Goal: Go to known website: Access a specific website the user already knows

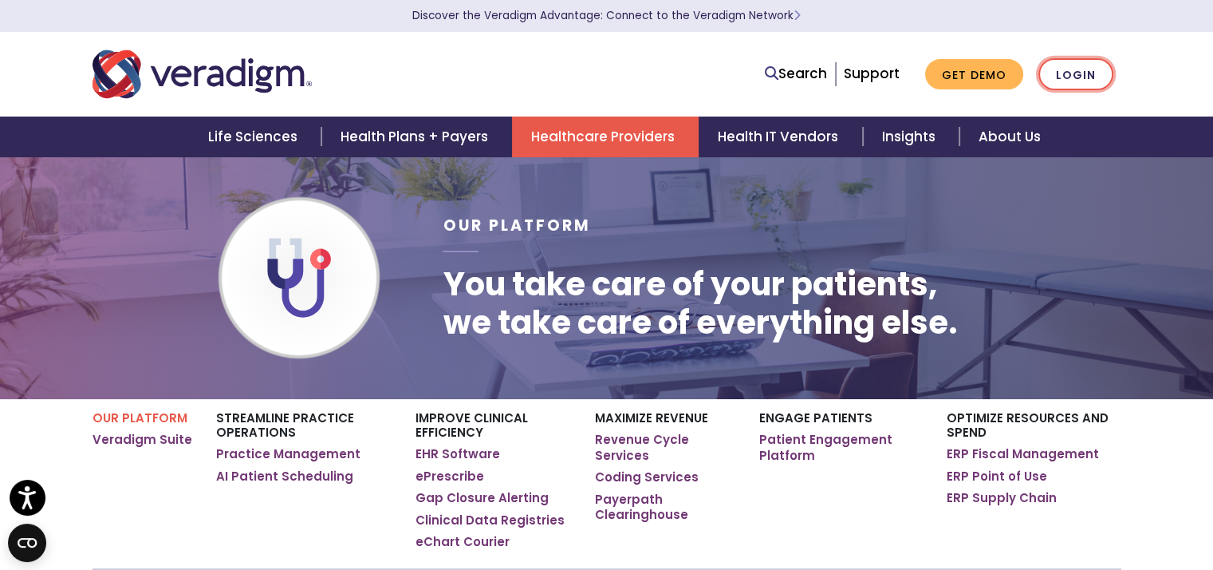
click at [1070, 77] on link "Login" at bounding box center [1076, 74] width 75 height 33
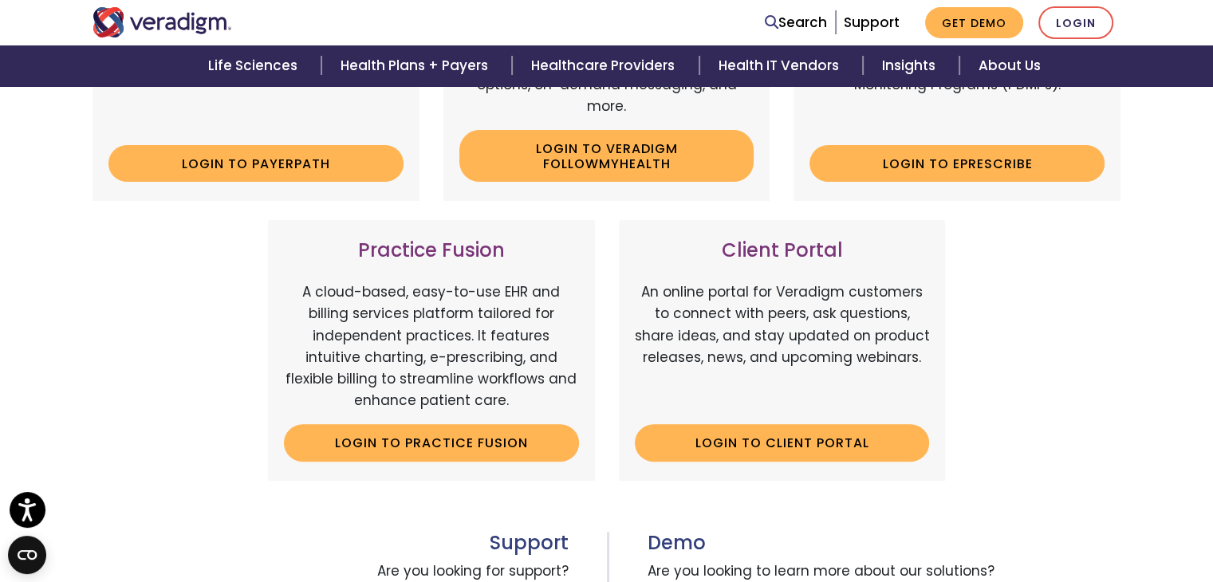
scroll to position [423, 0]
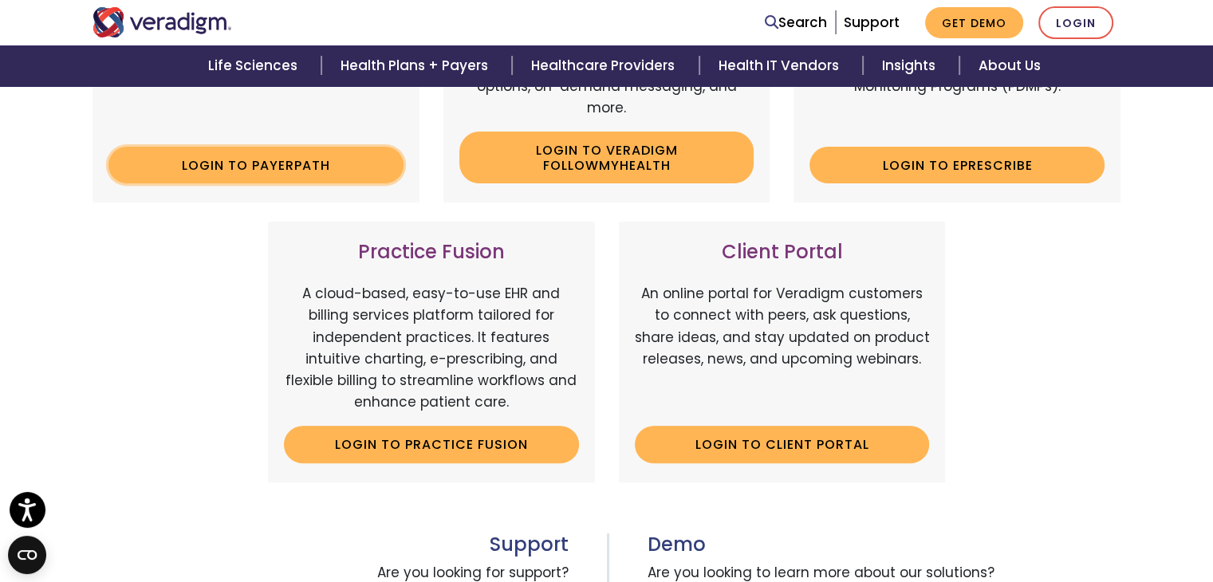
click at [237, 160] on link "Login to Payerpath" at bounding box center [255, 165] width 295 height 37
